Goal: Use online tool/utility: Use online tool/utility

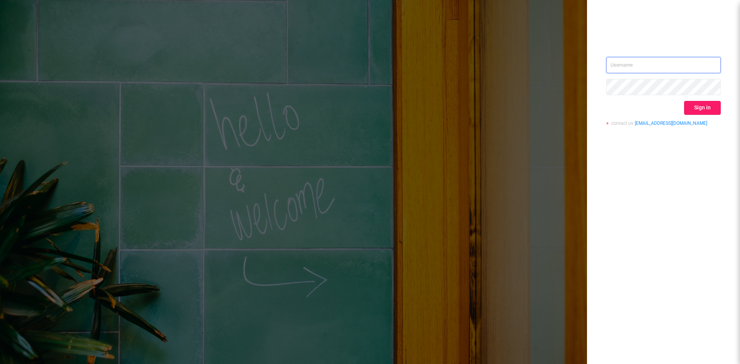
type input "[EMAIL_ADDRESS][DOMAIN_NAME]"
click at [695, 112] on button "Sign in" at bounding box center [702, 108] width 37 height 14
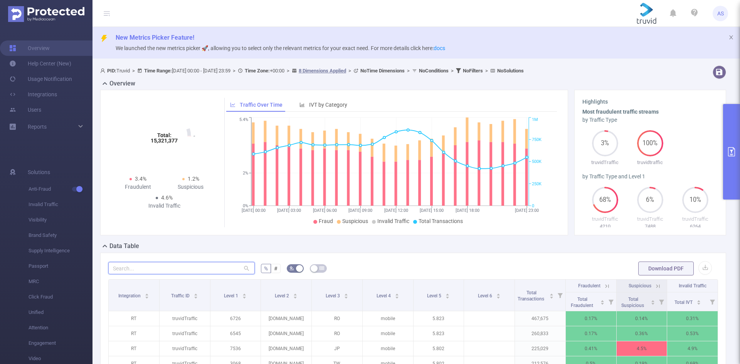
click at [174, 267] on input "text" at bounding box center [181, 268] width 147 height 12
paste input "[DOMAIN_NAME]"
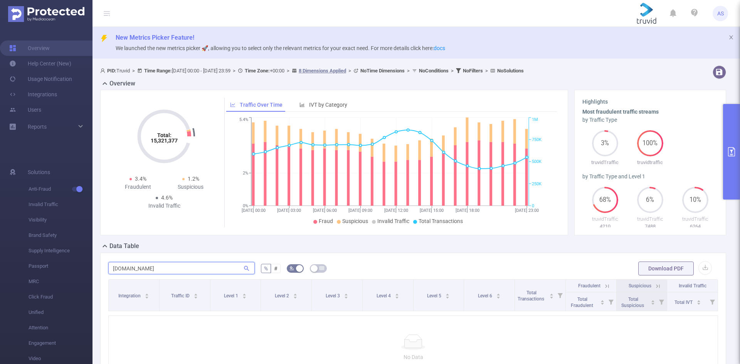
click at [122, 267] on input "[DOMAIN_NAME]" at bounding box center [181, 268] width 147 height 12
type input "[DOMAIN_NAME]"
click at [732, 129] on button "primary" at bounding box center [731, 152] width 17 height 96
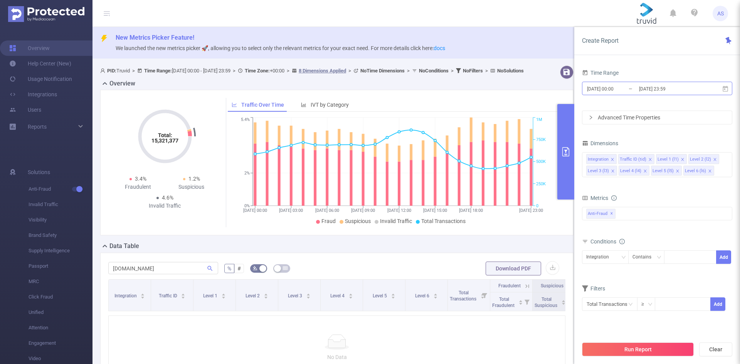
click at [636, 92] on input "[DATE] 00:00" at bounding box center [618, 89] width 62 height 10
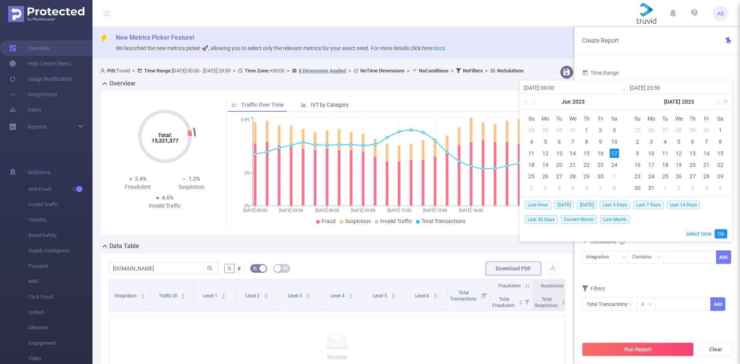
click at [726, 102] on link at bounding box center [725, 101] width 10 height 15
click at [622, 101] on link at bounding box center [619, 101] width 10 height 15
click at [718, 101] on link at bounding box center [717, 101] width 7 height 15
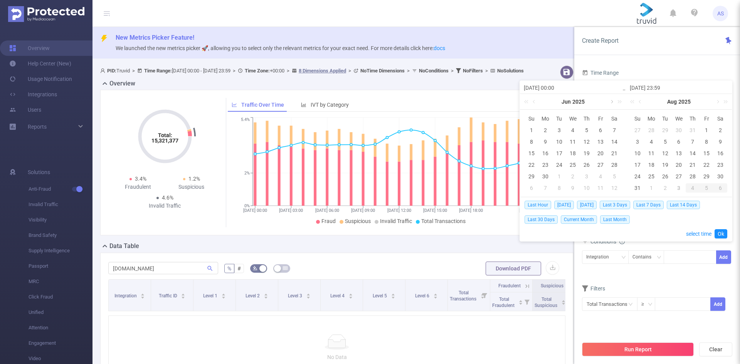
click at [612, 102] on link at bounding box center [611, 101] width 7 height 15
click at [639, 174] on div "24" at bounding box center [637, 176] width 9 height 9
click at [637, 187] on div "31" at bounding box center [637, 188] width 9 height 9
type input "[DATE] 00:00"
type input "[DATE] 23:59"
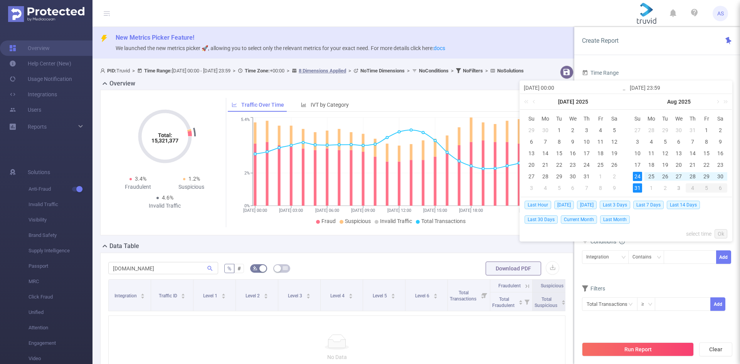
type input "[DATE] 00:00"
type input "[DATE] 23:59"
click at [717, 236] on link "Ok" at bounding box center [721, 233] width 13 height 9
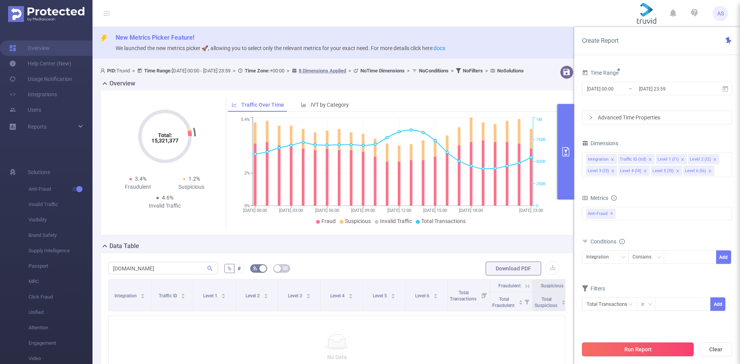
click at [614, 352] on button "Run Report" at bounding box center [638, 350] width 112 height 14
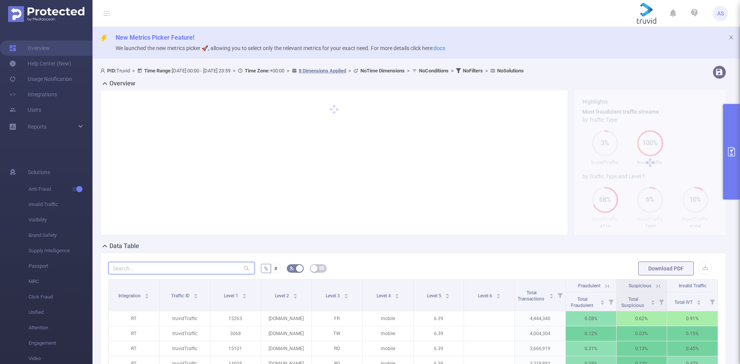
click at [166, 270] on input "text" at bounding box center [181, 268] width 147 height 12
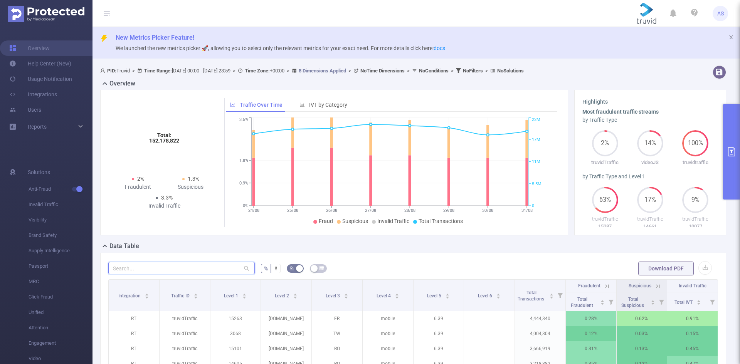
paste input "[DOMAIN_NAME]"
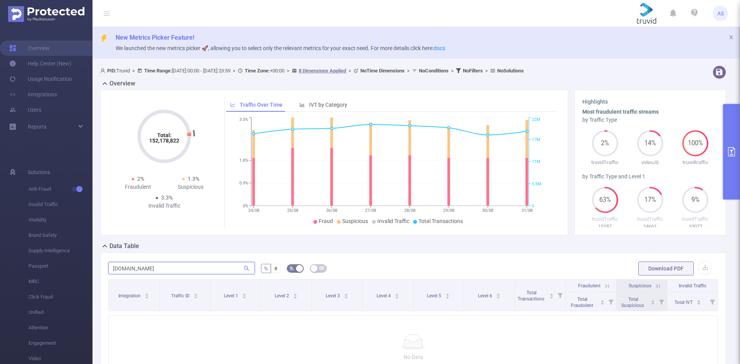
click at [123, 271] on input "[DOMAIN_NAME]" at bounding box center [181, 268] width 147 height 12
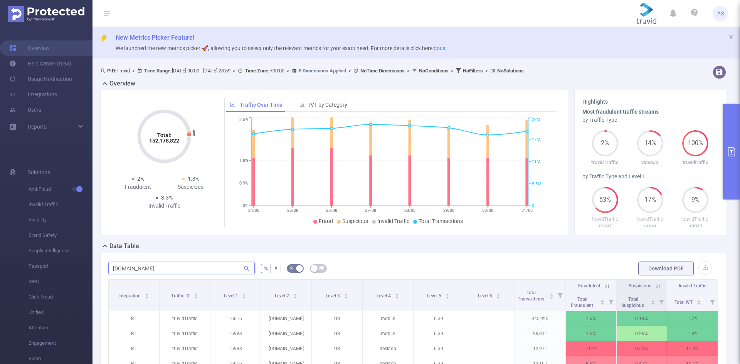
scroll to position [116, 0]
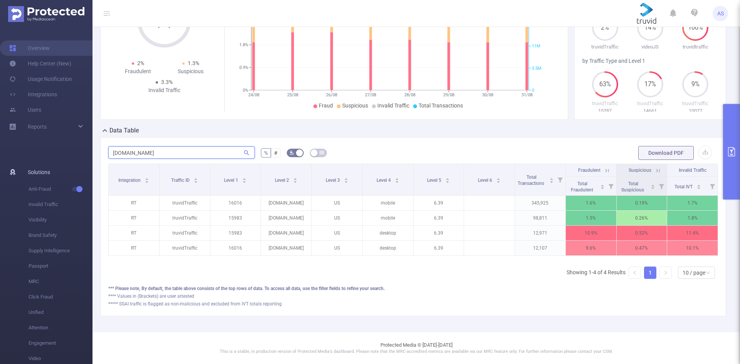
type input "[DOMAIN_NAME]"
